Goal: Information Seeking & Learning: Learn about a topic

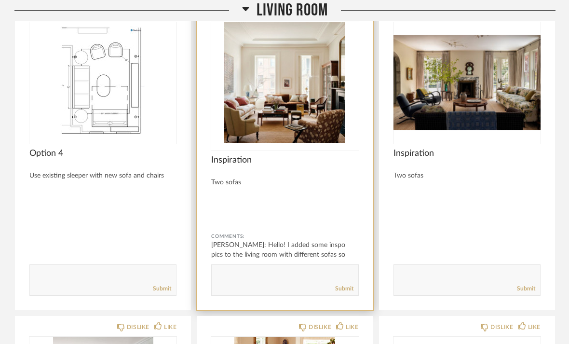
scroll to position [3466, 0]
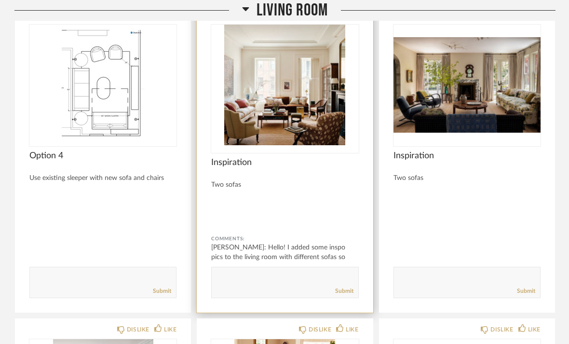
click at [281, 157] on span "Inspiration" at bounding box center [284, 162] width 147 height 11
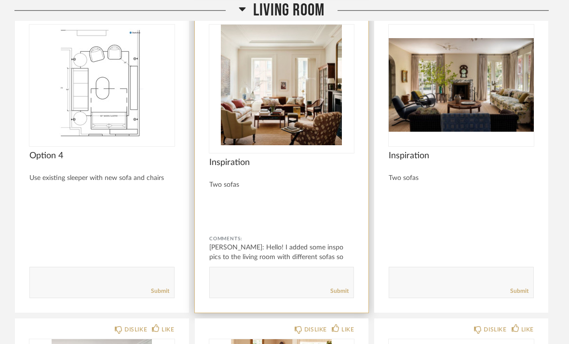
scroll to position [0, 0]
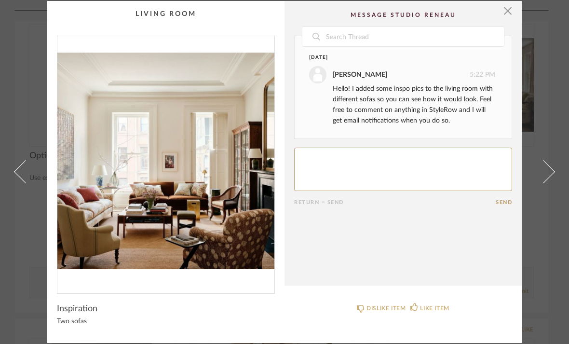
click at [10, 191] on link at bounding box center [20, 172] width 26 height 342
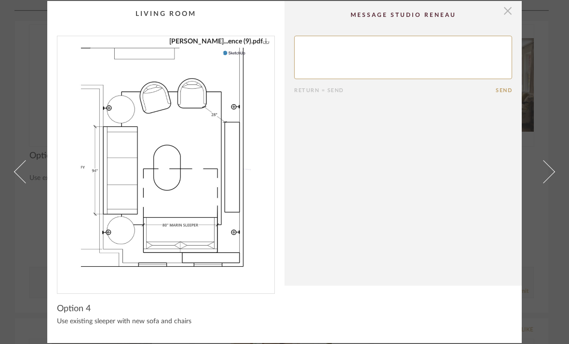
click at [511, 15] on span "button" at bounding box center [507, 10] width 19 height 19
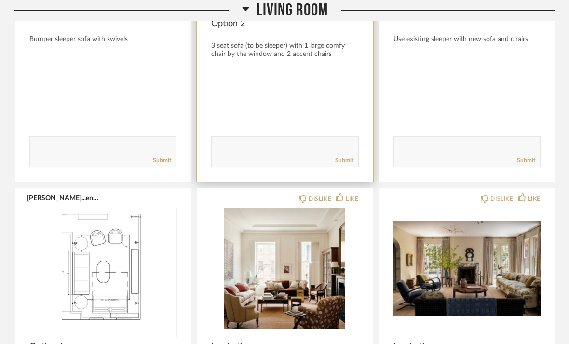
scroll to position [3307, 0]
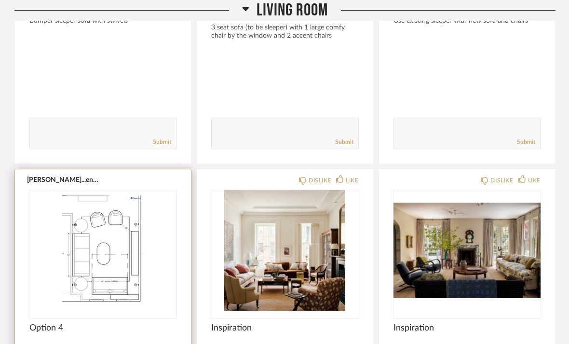
click at [139, 200] on img "0" at bounding box center [102, 250] width 147 height 121
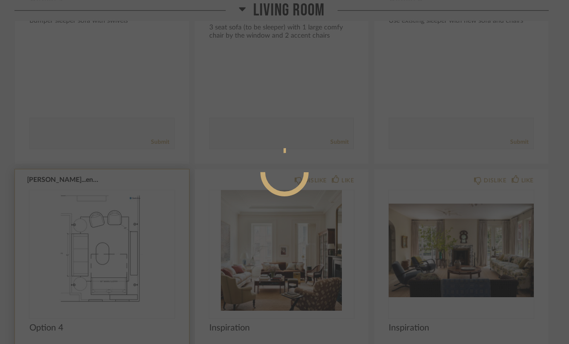
scroll to position [0, 0]
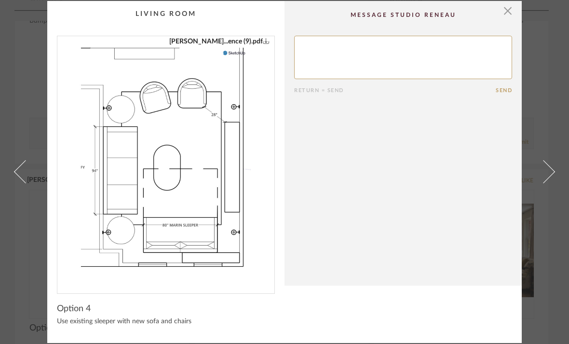
click at [545, 170] on span at bounding box center [543, 171] width 23 height 23
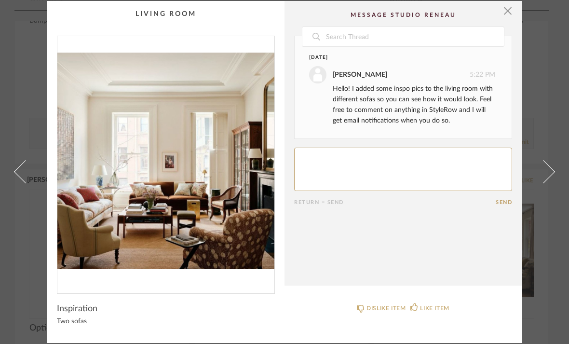
click at [28, 175] on span at bounding box center [25, 171] width 23 height 23
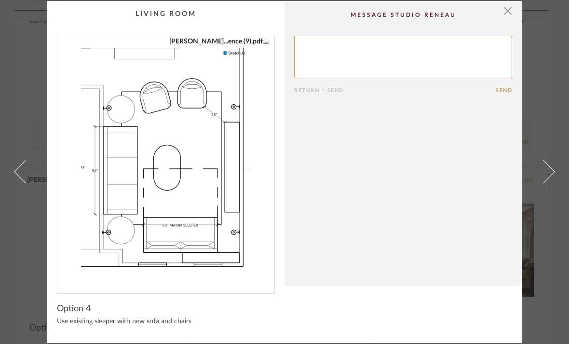
click at [552, 179] on link at bounding box center [550, 172] width 26 height 342
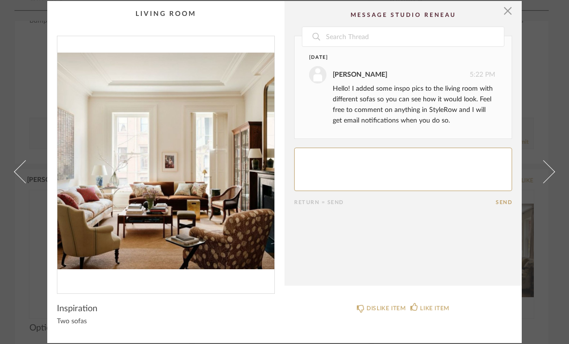
click at [553, 180] on link at bounding box center [550, 172] width 26 height 342
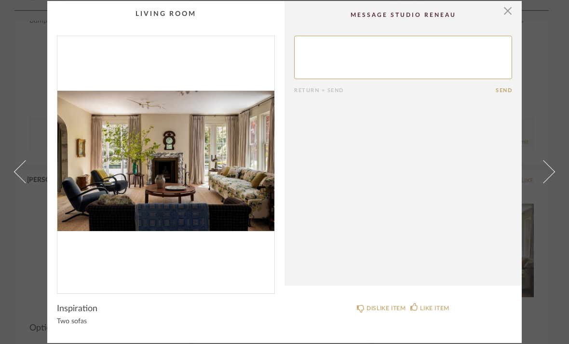
click at [553, 180] on link at bounding box center [550, 172] width 26 height 342
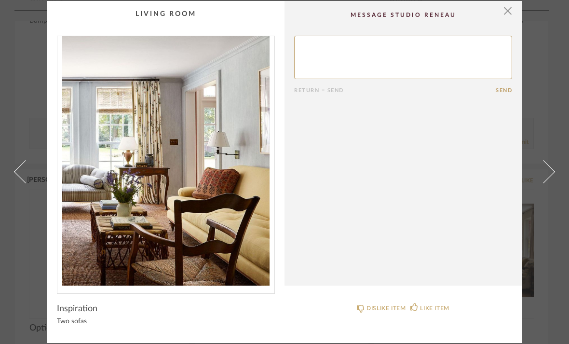
click at [554, 180] on link at bounding box center [550, 172] width 26 height 342
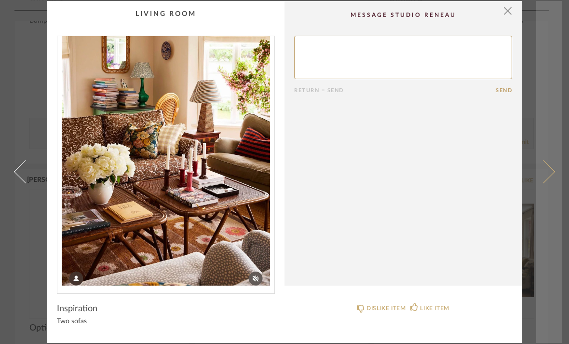
click at [554, 180] on link at bounding box center [550, 172] width 26 height 342
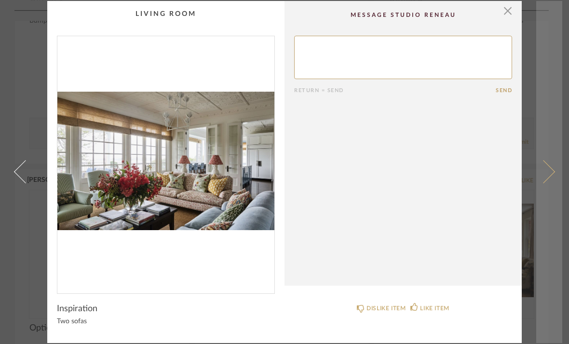
click at [543, 183] on link at bounding box center [550, 172] width 26 height 342
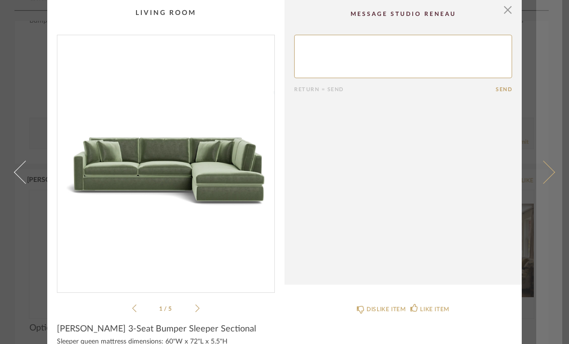
click at [543, 183] on span at bounding box center [543, 171] width 23 height 23
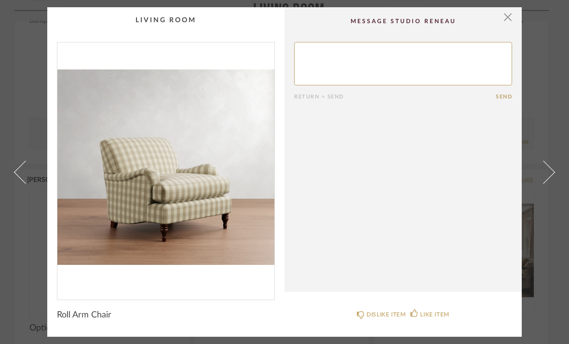
click at [545, 185] on link at bounding box center [550, 172] width 26 height 330
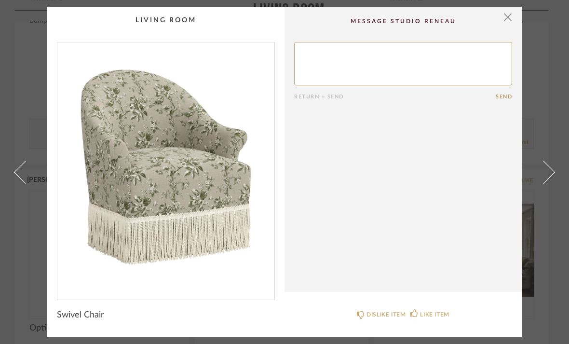
click at [546, 185] on link at bounding box center [550, 172] width 26 height 330
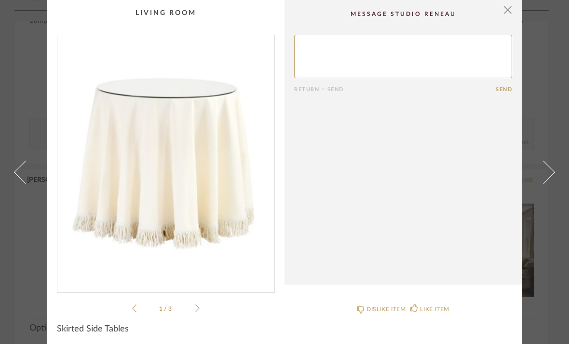
click at [547, 186] on link at bounding box center [550, 172] width 26 height 344
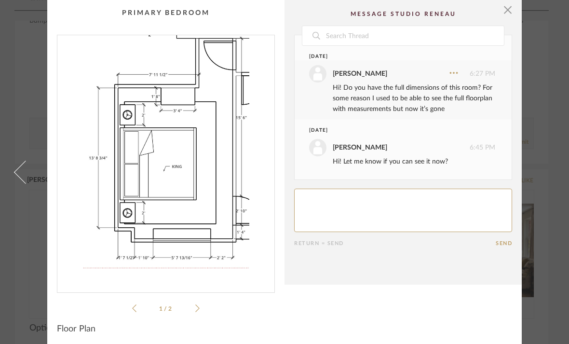
click at [547, 186] on div "× [PERSON_NAME]...ence (1).pdf [PERSON_NAME]...ence (1).pdf 1 / 2 Date [DATE] […" at bounding box center [285, 174] width 556 height 348
